Goal: Find specific page/section: Find specific page/section

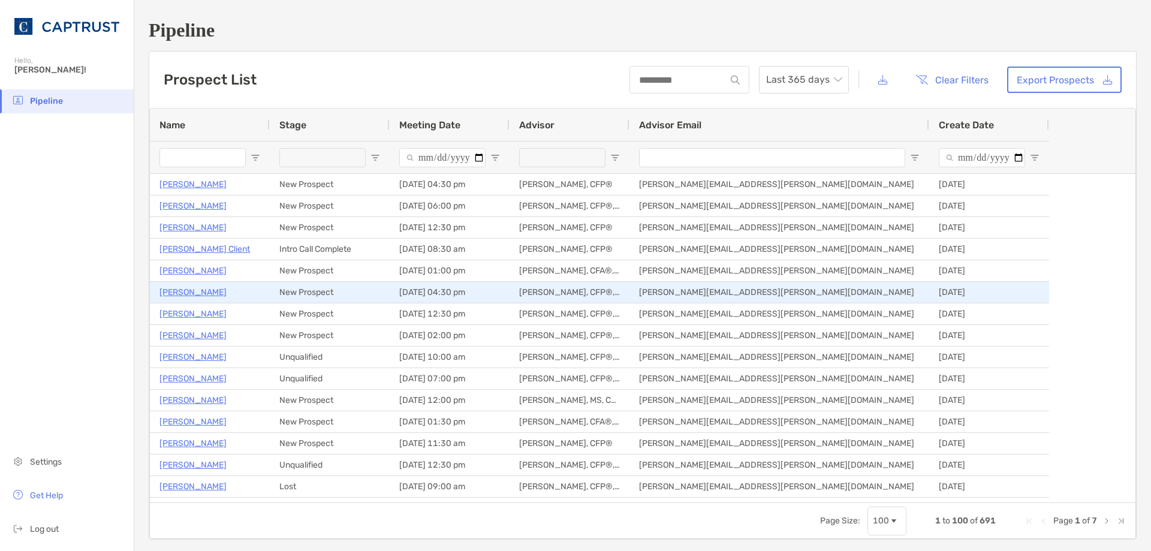
type input "**********"
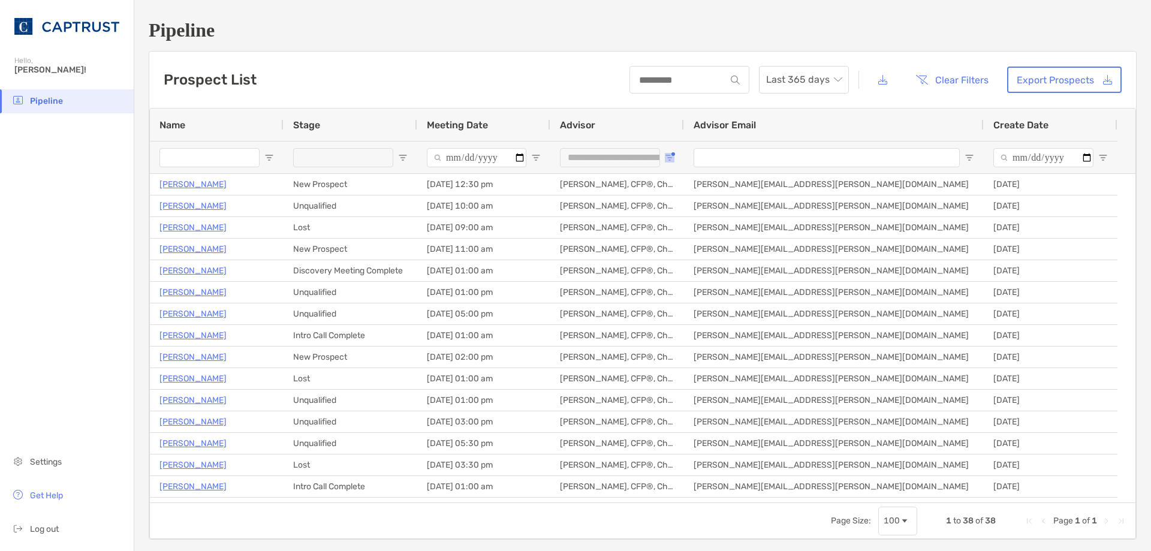
click at [671, 156] on span "Open Filter Menu" at bounding box center [670, 158] width 10 height 10
click at [931, 81] on button "Clear Filters" at bounding box center [951, 80] width 91 height 26
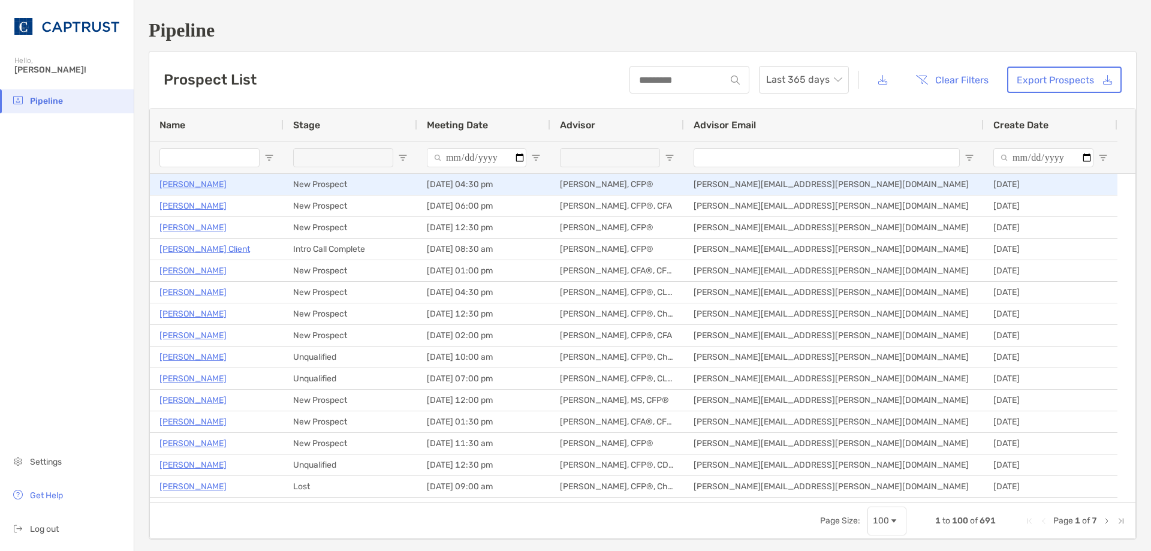
click at [192, 183] on p "[PERSON_NAME]" at bounding box center [192, 184] width 67 height 15
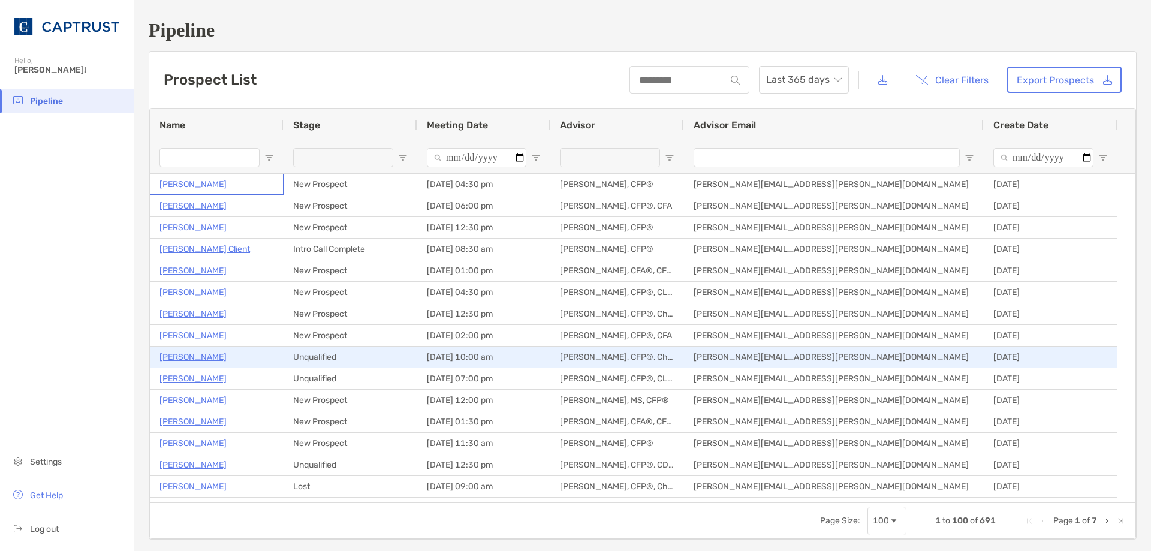
scroll to position [60, 0]
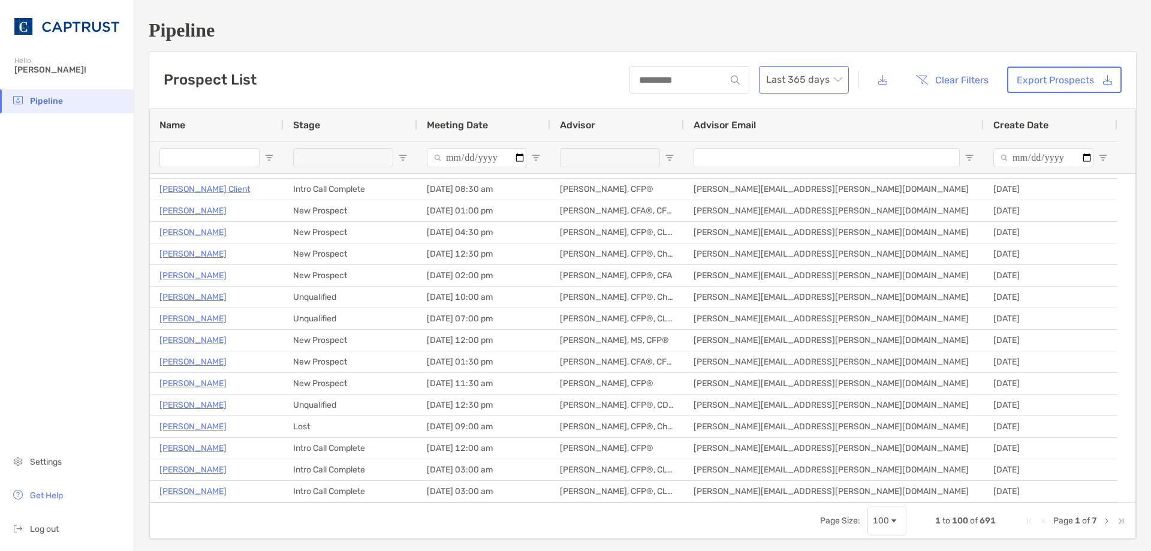
click at [823, 80] on span "Last 365 days" at bounding box center [804, 80] width 76 height 26
click at [787, 145] on div "2025" at bounding box center [795, 145] width 71 height 15
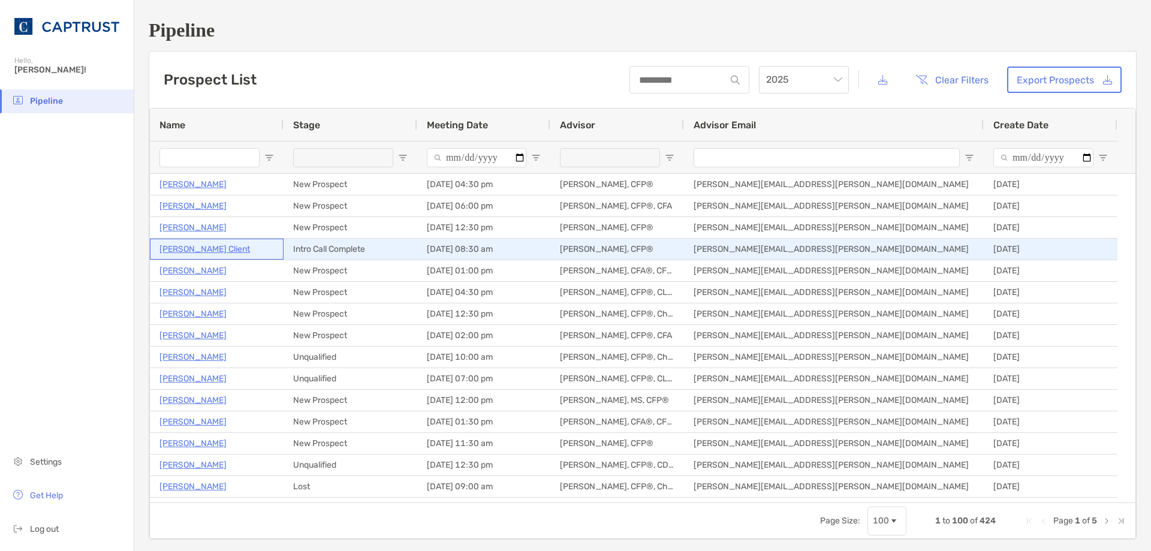
click at [188, 251] on p "[PERSON_NAME] Client" at bounding box center [204, 249] width 91 height 15
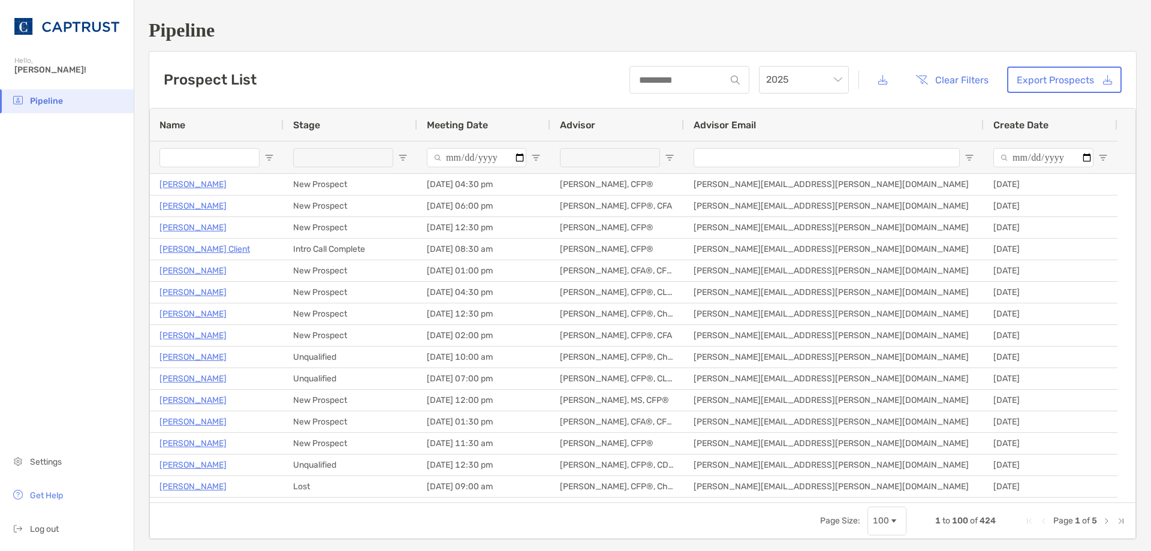
click at [625, 14] on div "Pipeline Prospect List 2025 Clear Filters Export Prospects 1 to 100 of 424. Pag…" at bounding box center [642, 279] width 1016 height 559
click at [402, 155] on span "Open Filter Menu" at bounding box center [403, 158] width 10 height 10
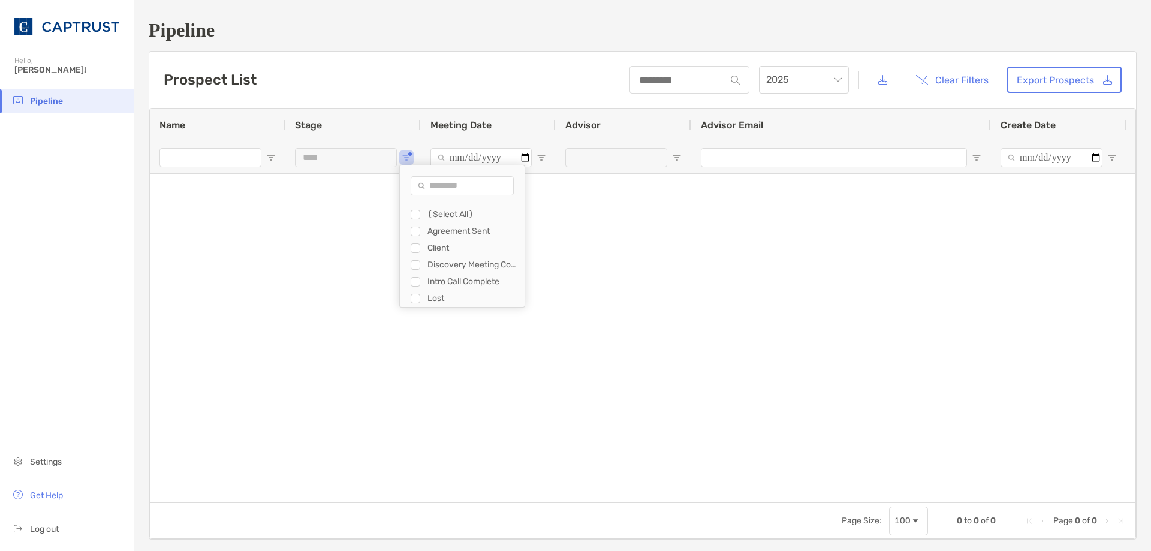
type input "**********"
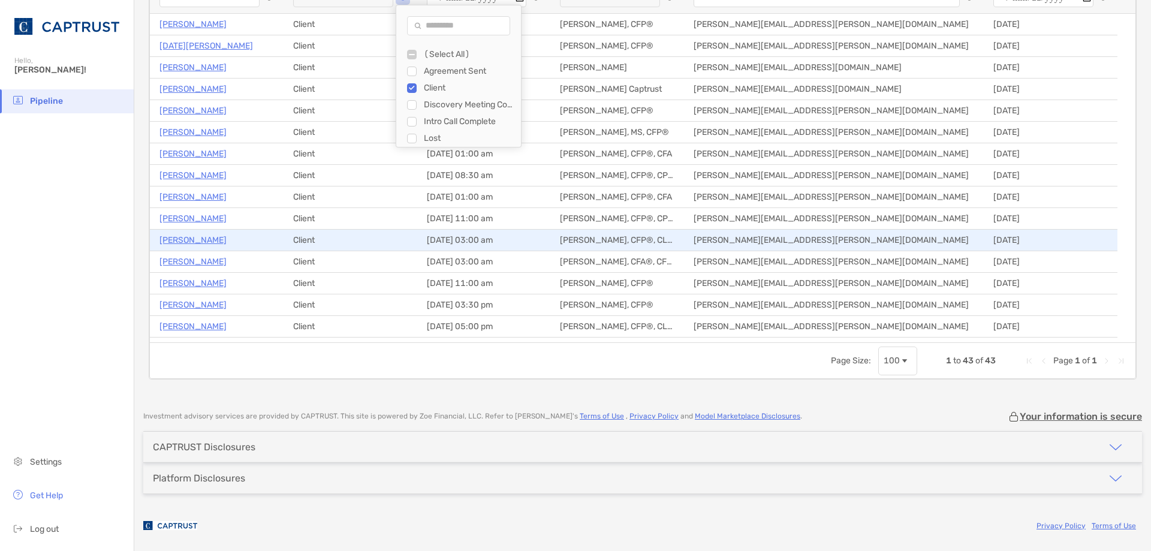
scroll to position [4, 0]
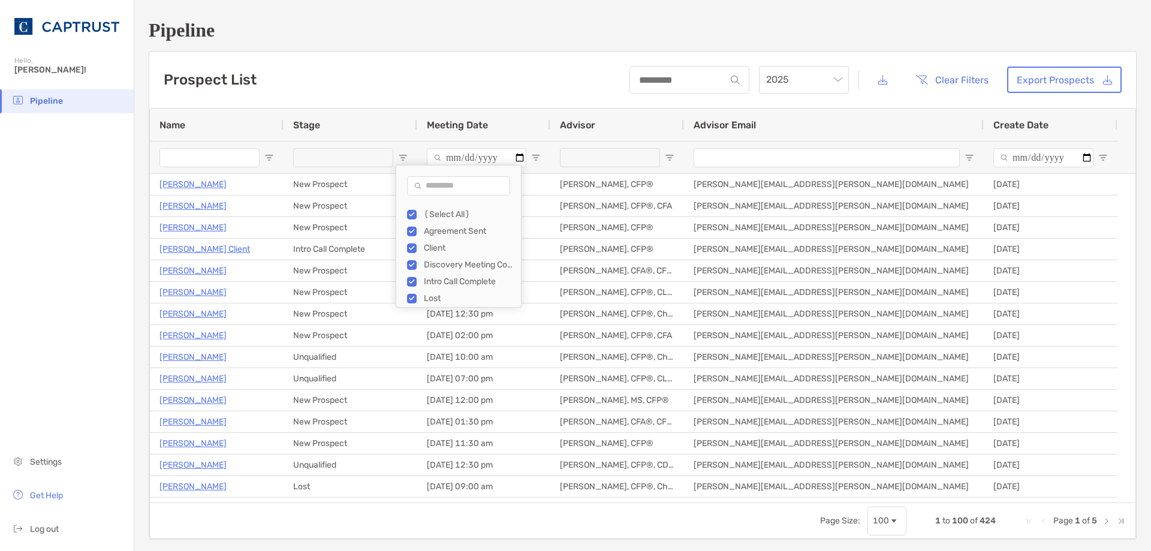
click at [506, 49] on div "Pipeline Prospect List 2025 Clear Filters Export Prospects 1 to 100 of 424. Pag…" at bounding box center [642, 279] width 1016 height 559
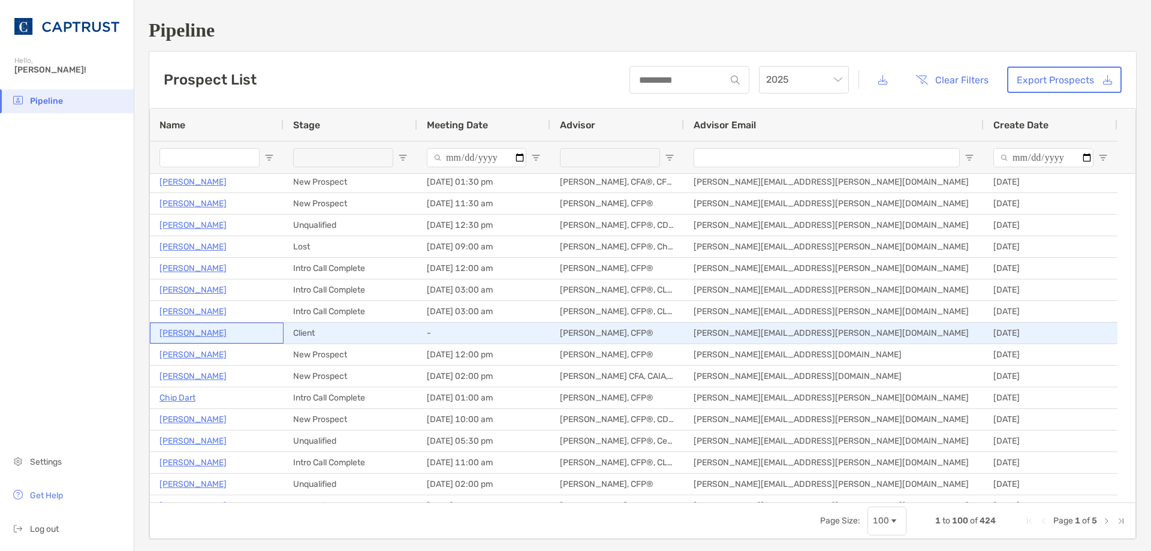
click at [187, 332] on p "Michael Bartolillo" at bounding box center [192, 332] width 67 height 15
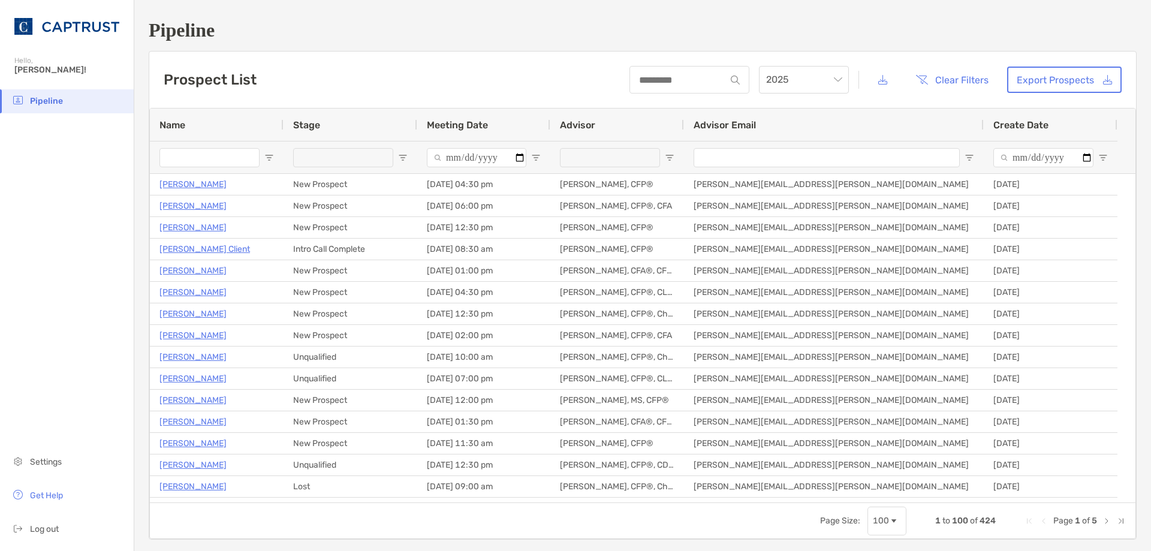
click at [576, 28] on h1 "Pipeline" at bounding box center [643, 30] width 988 height 22
click at [575, 17] on div "Pipeline Prospect List 2025 Clear Filters Export Prospects 1 to 100 of 424. Pag…" at bounding box center [642, 279] width 1016 height 559
click at [573, 54] on div "Prospect List 2025 Clear Filters Export Prospects" at bounding box center [642, 80] width 987 height 56
click at [668, 156] on span "Open Filter Menu" at bounding box center [670, 158] width 10 height 10
type input "*"
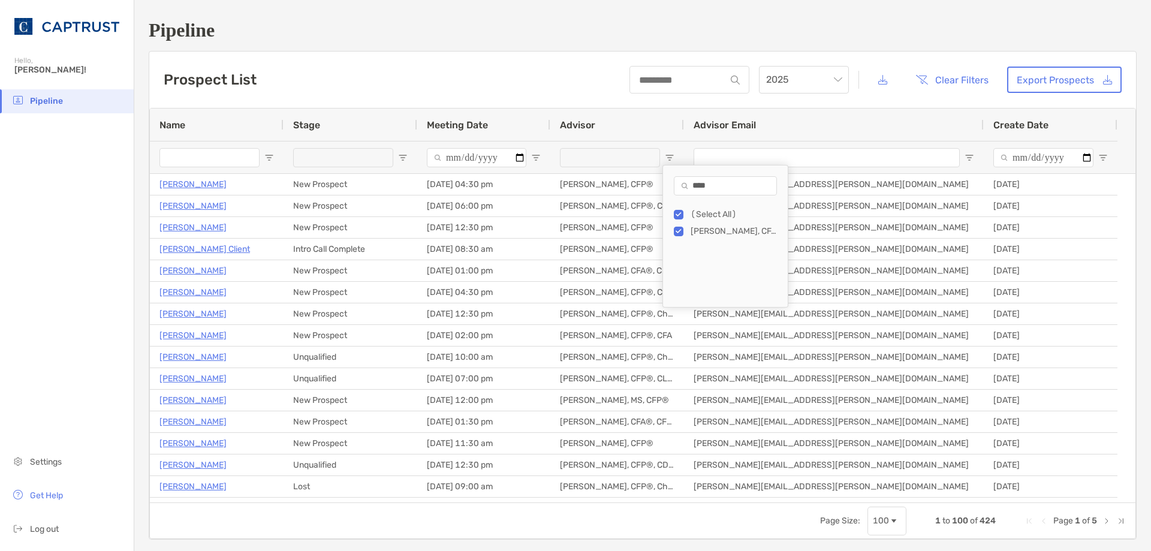
type input "****"
type input "**********"
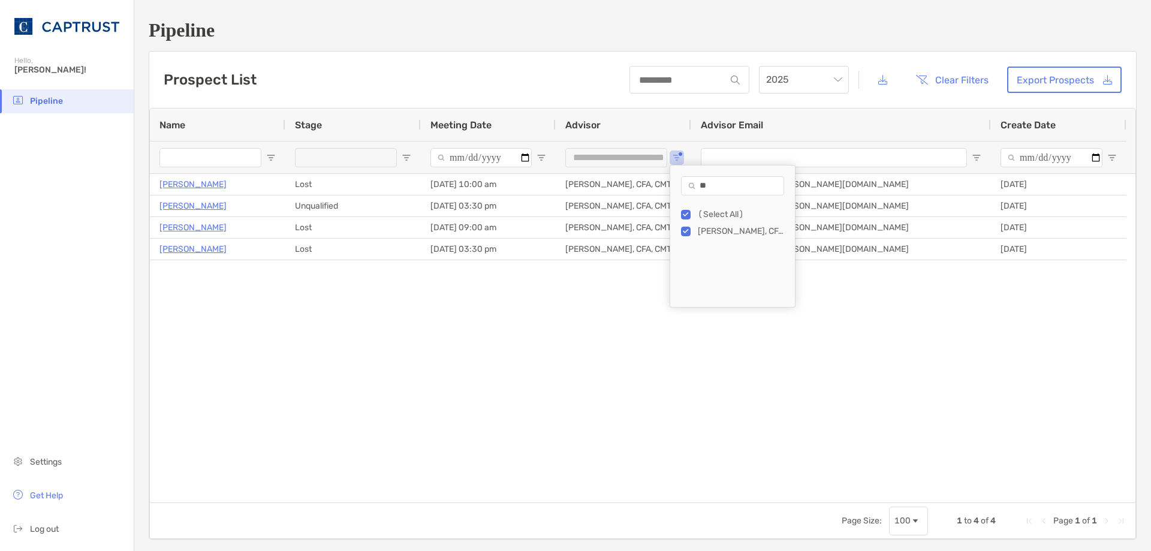
type input "*"
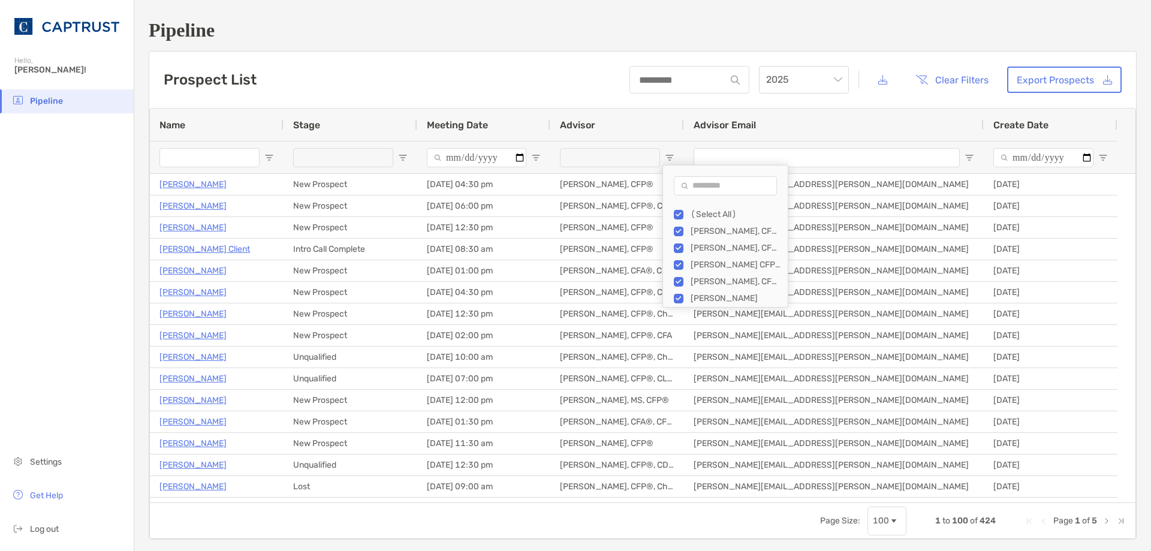
click at [520, 61] on div "Prospect List 2025 Clear Filters Export Prospects" at bounding box center [642, 80] width 987 height 56
click at [674, 157] on div at bounding box center [617, 157] width 134 height 32
click at [665, 156] on span "Open Filter Menu" at bounding box center [670, 158] width 10 height 10
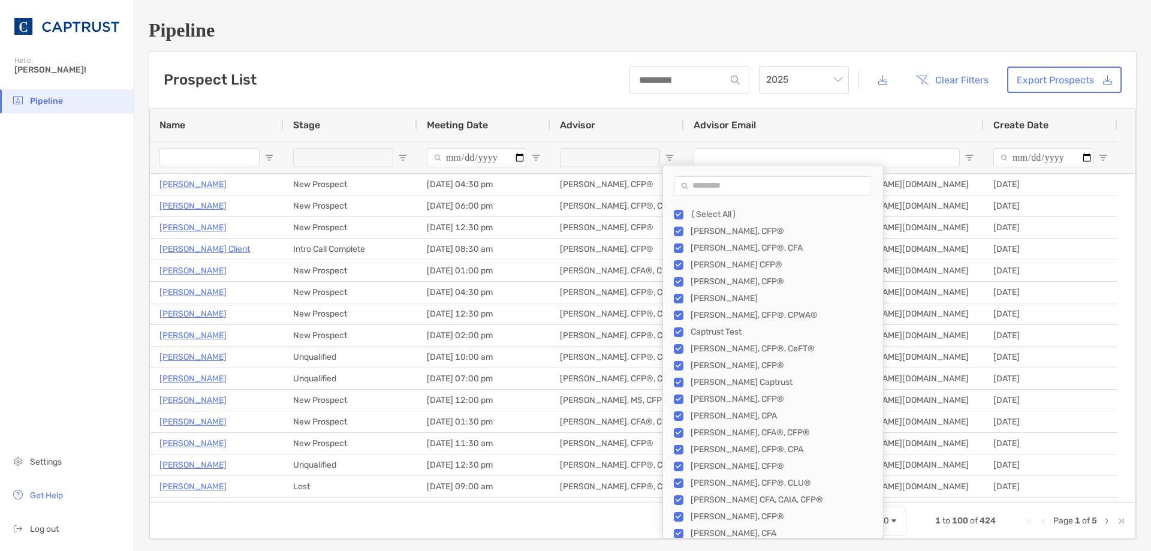
drag, startPoint x: 803, startPoint y: 306, endPoint x: 882, endPoint y: 556, distance: 262.7
click at [882, 550] on html "Pipeline Hello, Todd! Pipeline Settings Get Help Log out Pipeline Settings Get …" at bounding box center [575, 275] width 1151 height 551
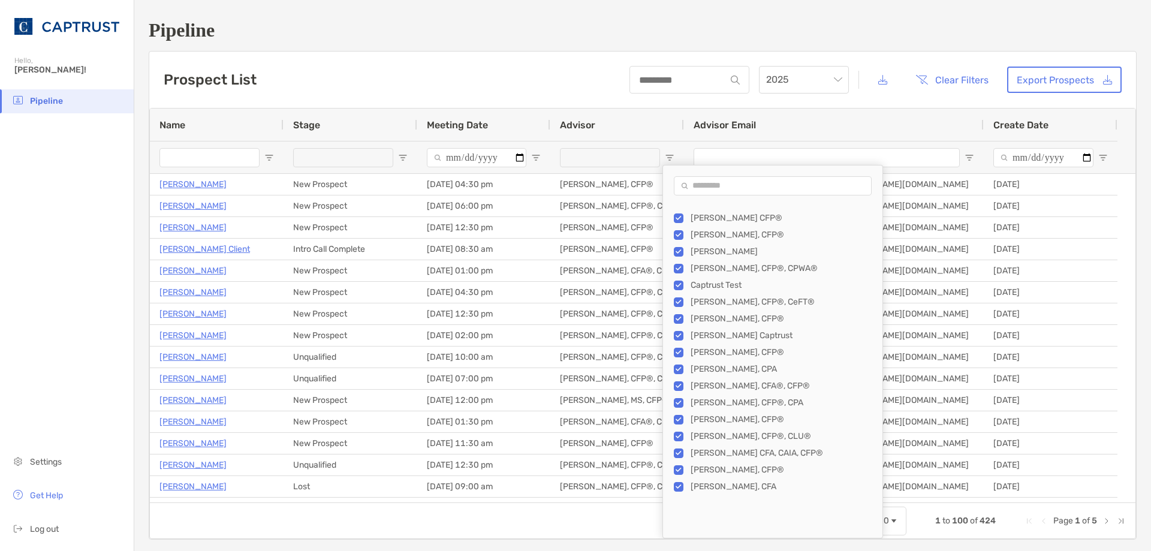
scroll to position [0, 0]
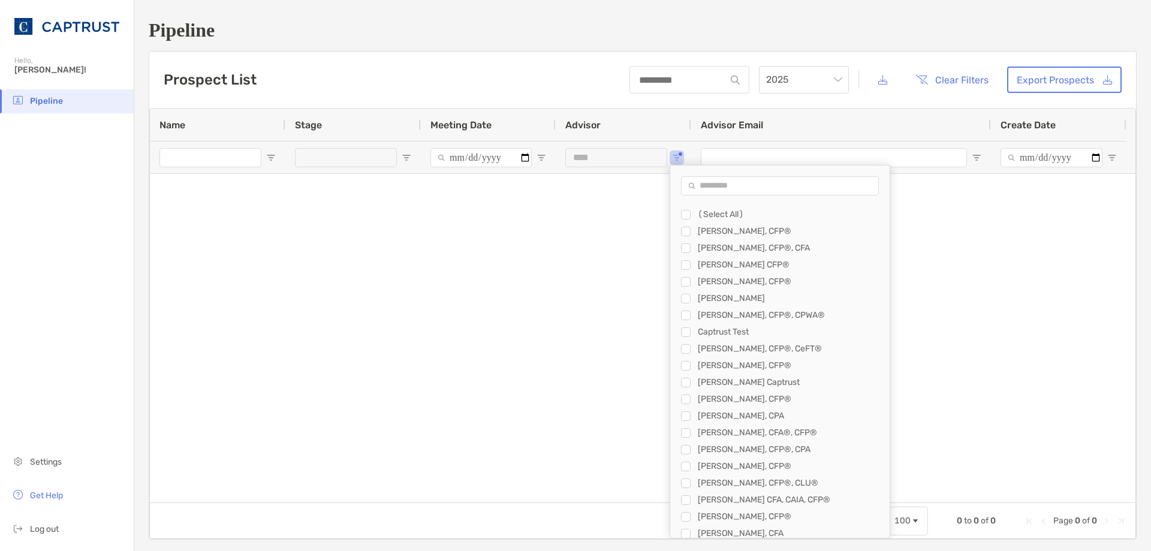
click at [680, 230] on div "AJ Morris, CFP®" at bounding box center [779, 231] width 219 height 17
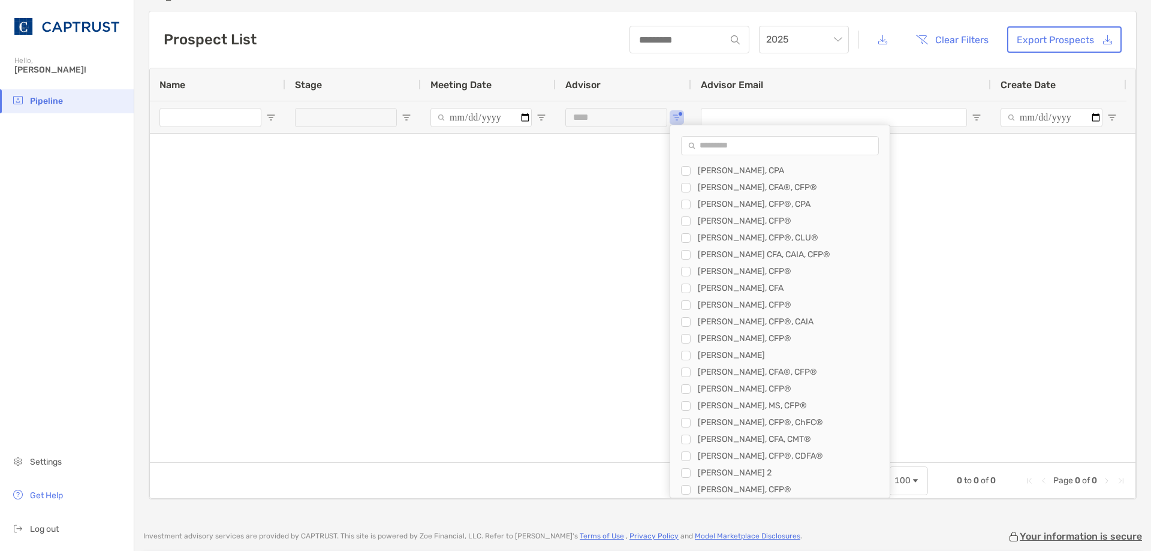
scroll to position [60, 0]
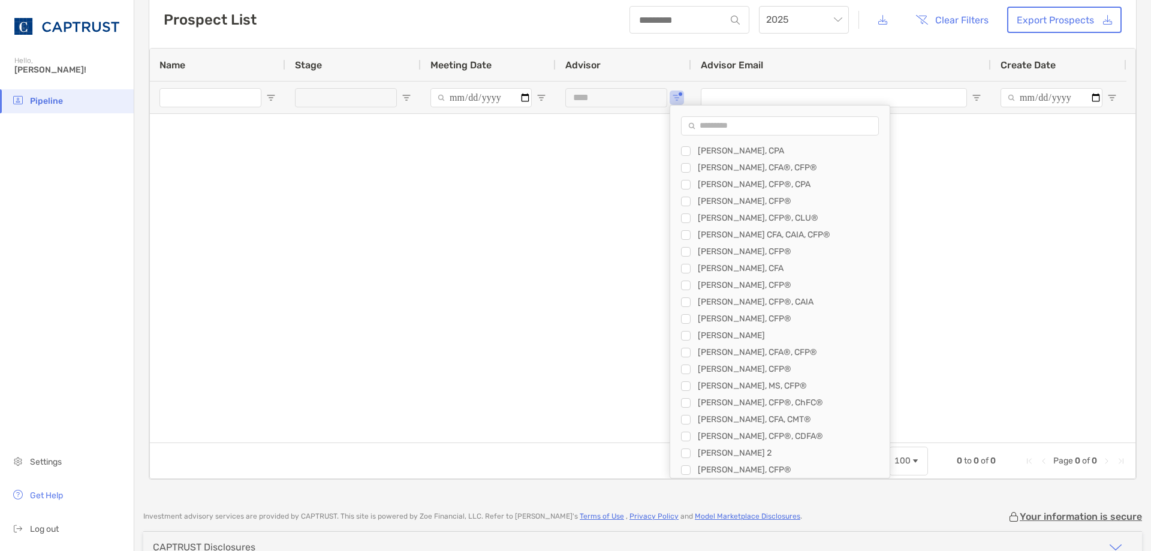
drag, startPoint x: 440, startPoint y: 323, endPoint x: 475, endPoint y: 295, distance: 44.8
click at [440, 322] on div at bounding box center [642, 278] width 985 height 328
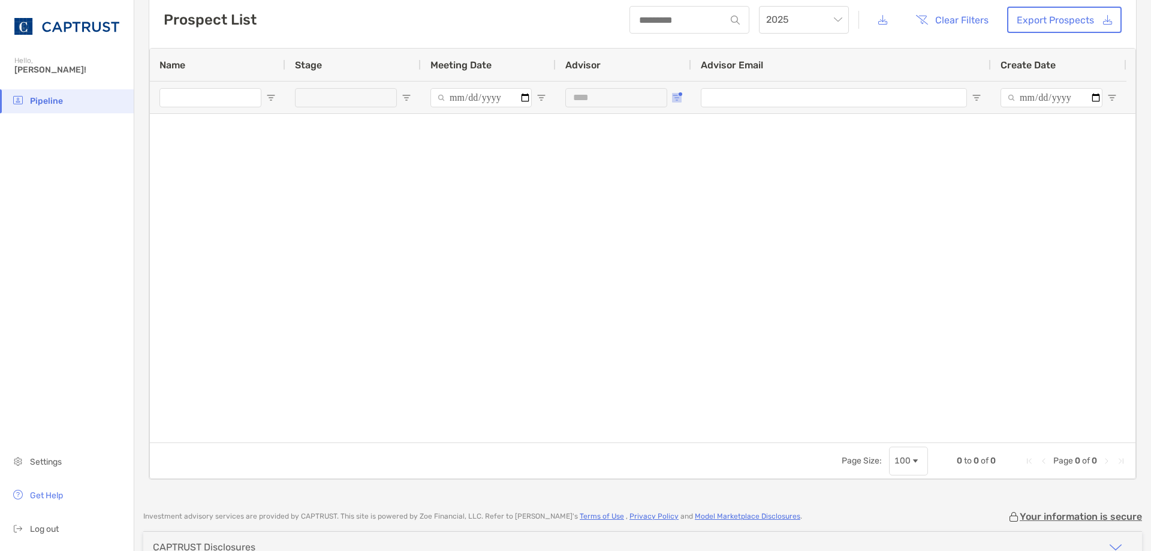
click at [678, 96] on span "Open Filter Menu" at bounding box center [677, 98] width 10 height 10
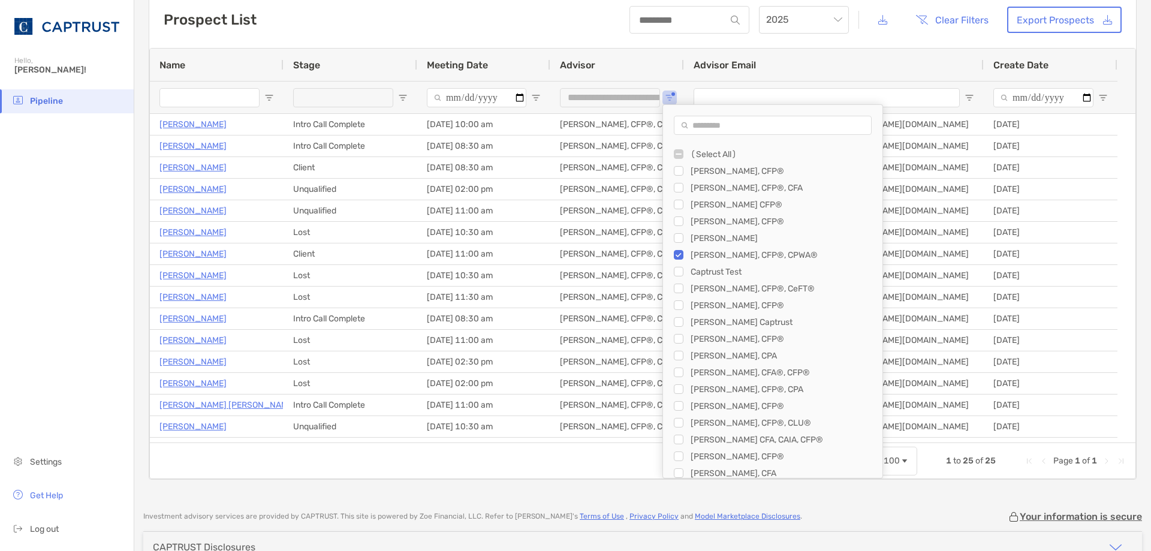
click at [686, 255] on div "Briana Smith, CFP®, CPWA®" at bounding box center [778, 254] width 209 height 17
click at [686, 421] on div "John Lockwood, CFP®, CLU®" at bounding box center [778, 422] width 209 height 17
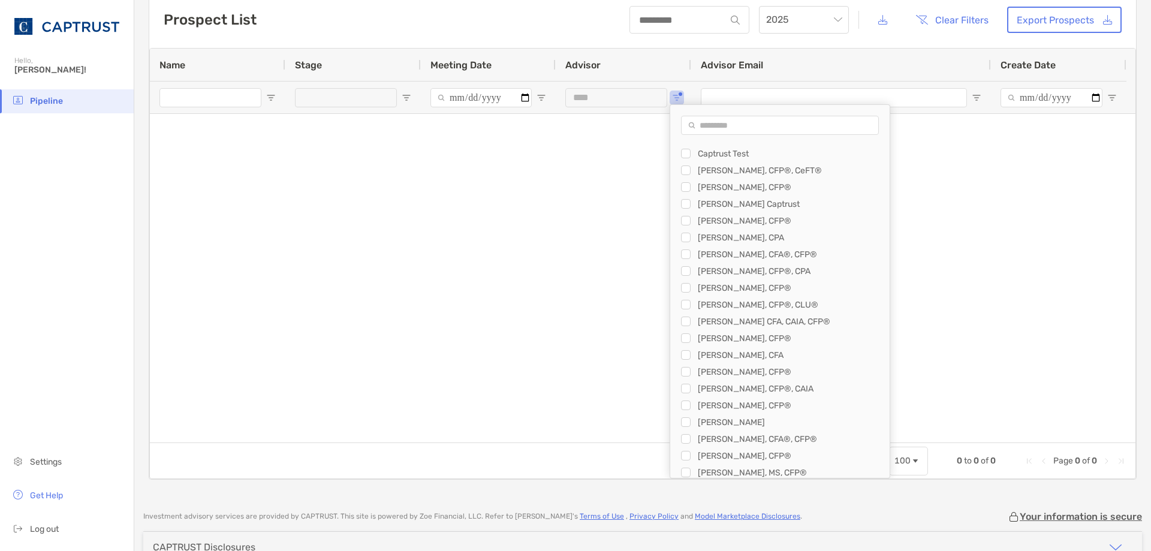
scroll to position [120, 0]
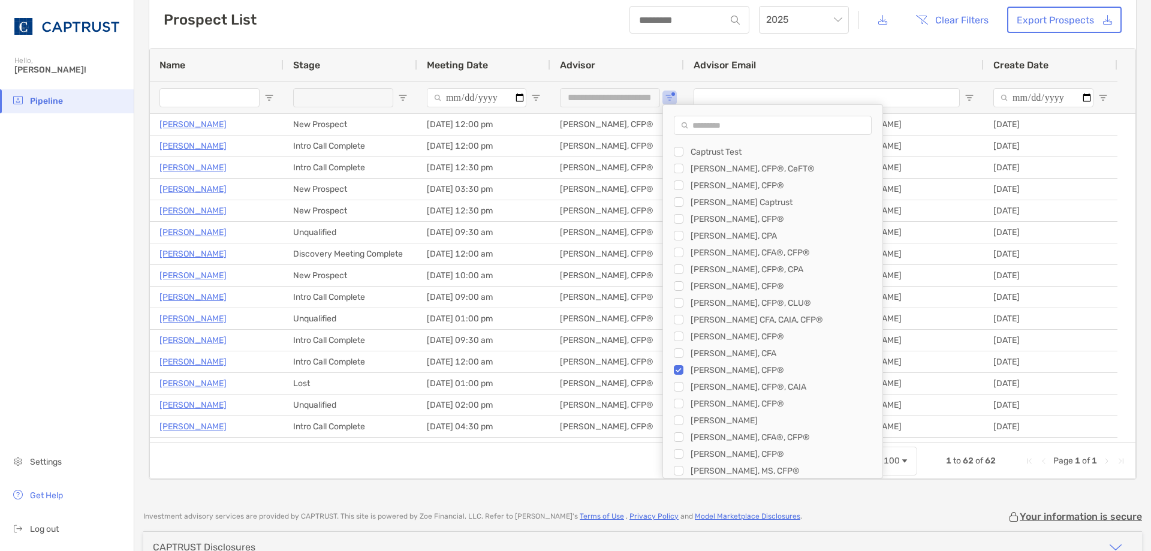
click at [686, 367] on div "Marcus Magyar, CFP®" at bounding box center [778, 369] width 209 height 17
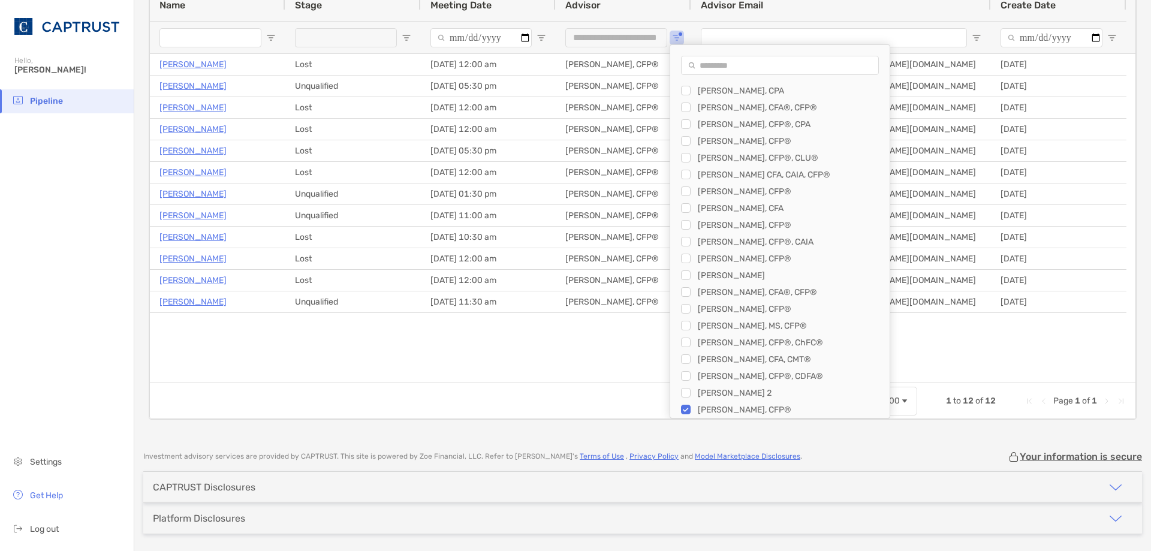
type input "***"
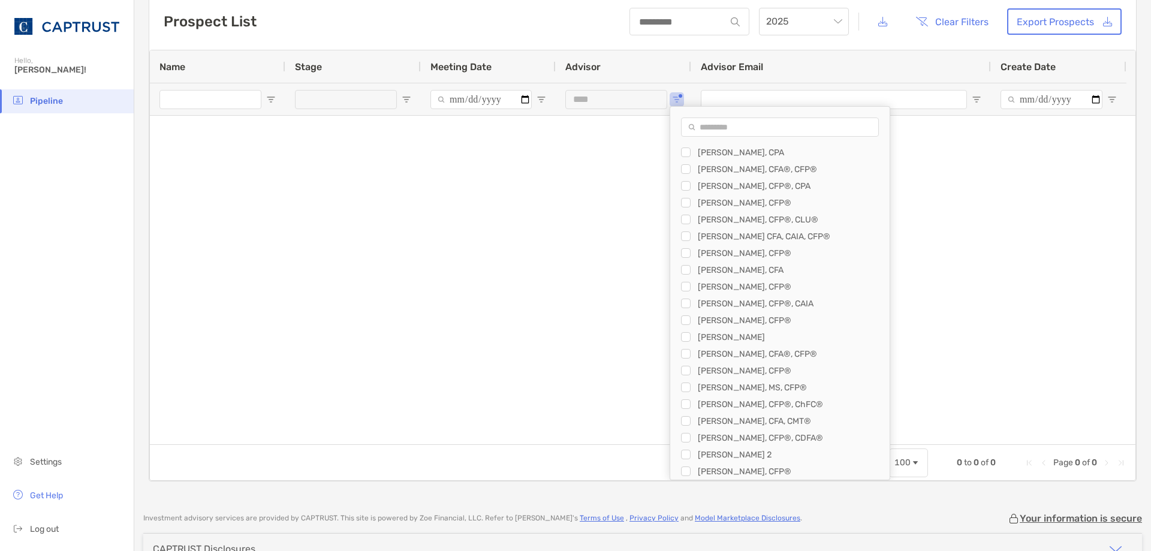
scroll to position [0, 0]
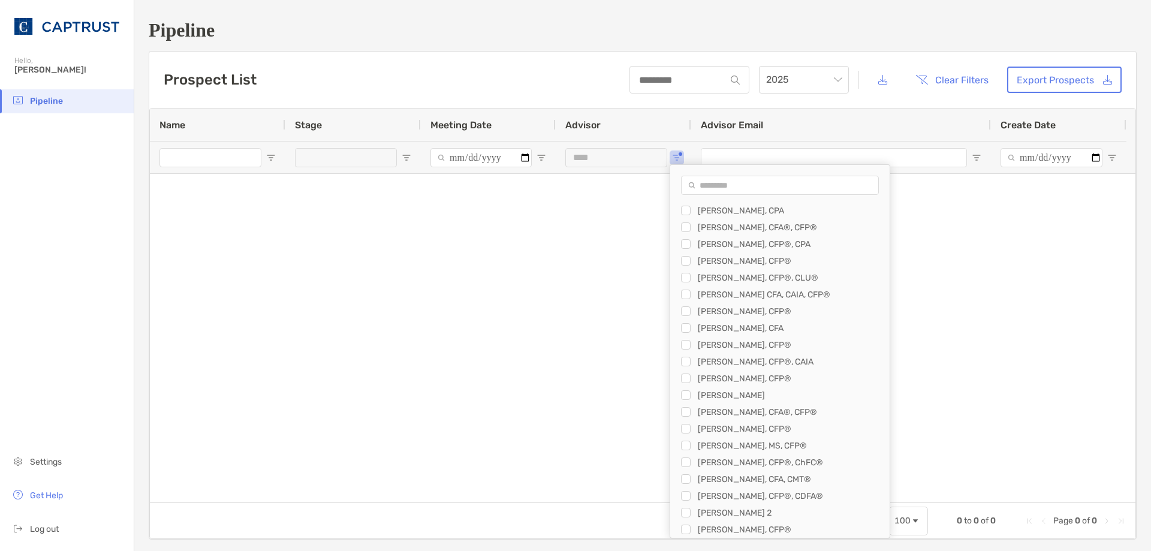
click at [602, 272] on div at bounding box center [642, 338] width 985 height 328
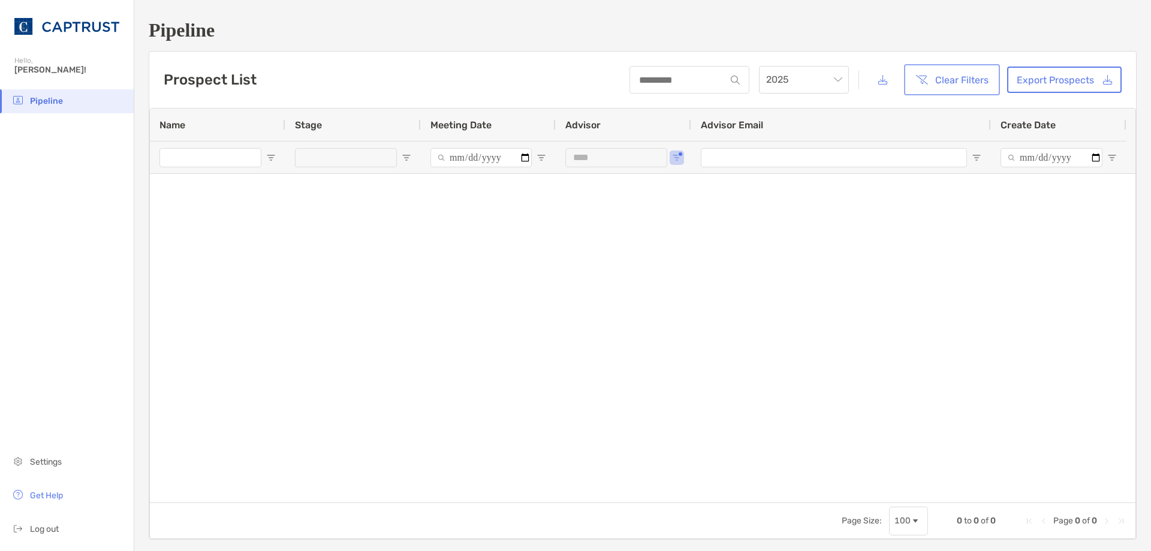
drag, startPoint x: 934, startPoint y: 79, endPoint x: 807, endPoint y: 168, distance: 154.5
click at [934, 80] on button "Clear Filters" at bounding box center [951, 80] width 91 height 26
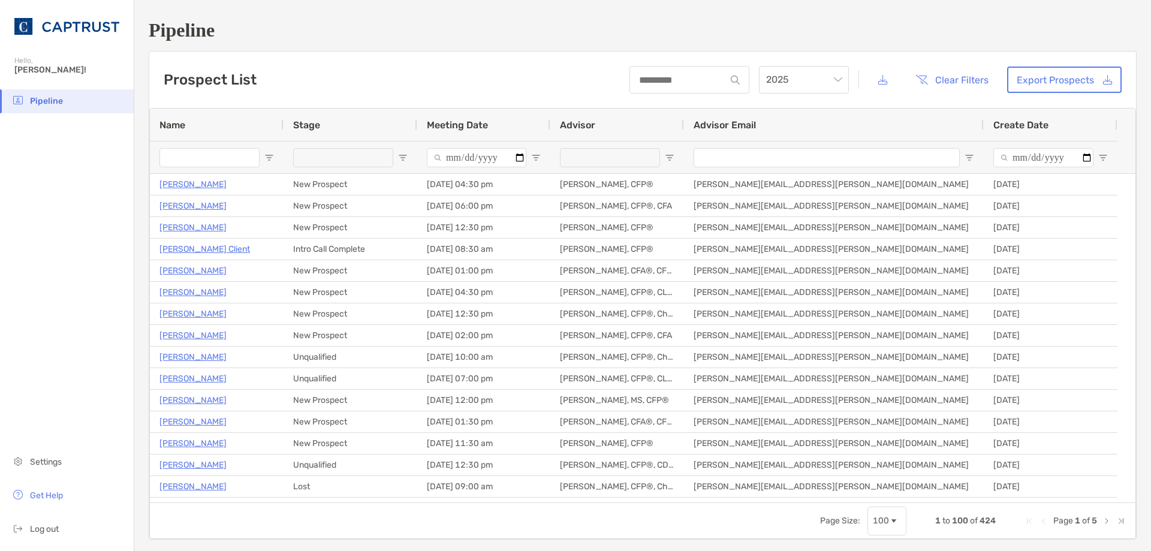
click at [539, 56] on div "Prospect List 2025 Clear Filters Export Prospects" at bounding box center [642, 80] width 987 height 56
click at [601, 19] on h1 "Pipeline" at bounding box center [643, 30] width 988 height 22
click at [607, 25] on h1 "Pipeline" at bounding box center [643, 30] width 988 height 22
click at [610, 22] on h1 "Pipeline" at bounding box center [643, 30] width 988 height 22
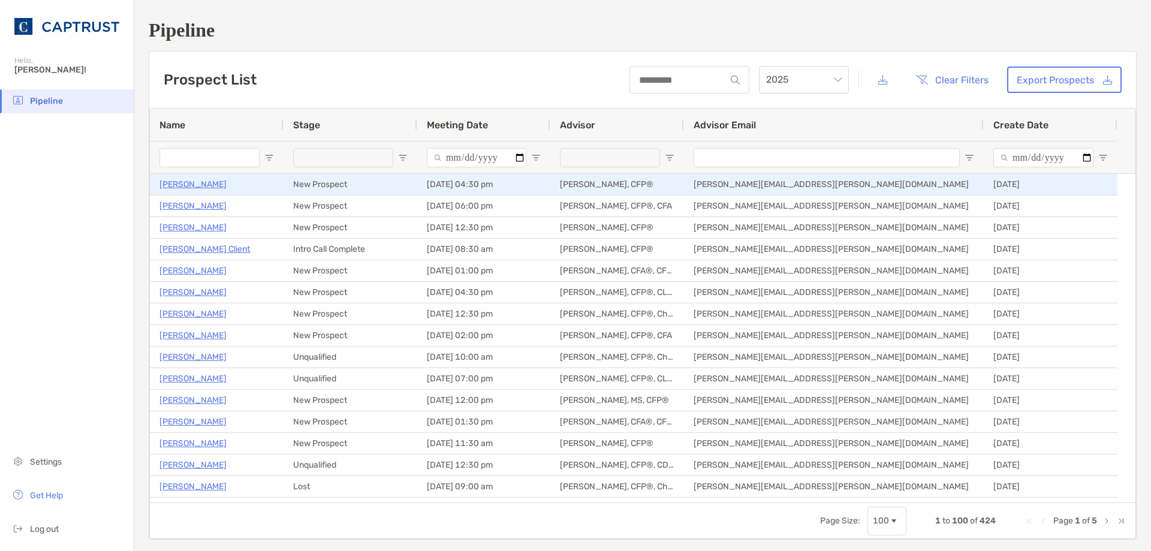
click at [212, 186] on p "Matthew Kaiser" at bounding box center [192, 184] width 67 height 15
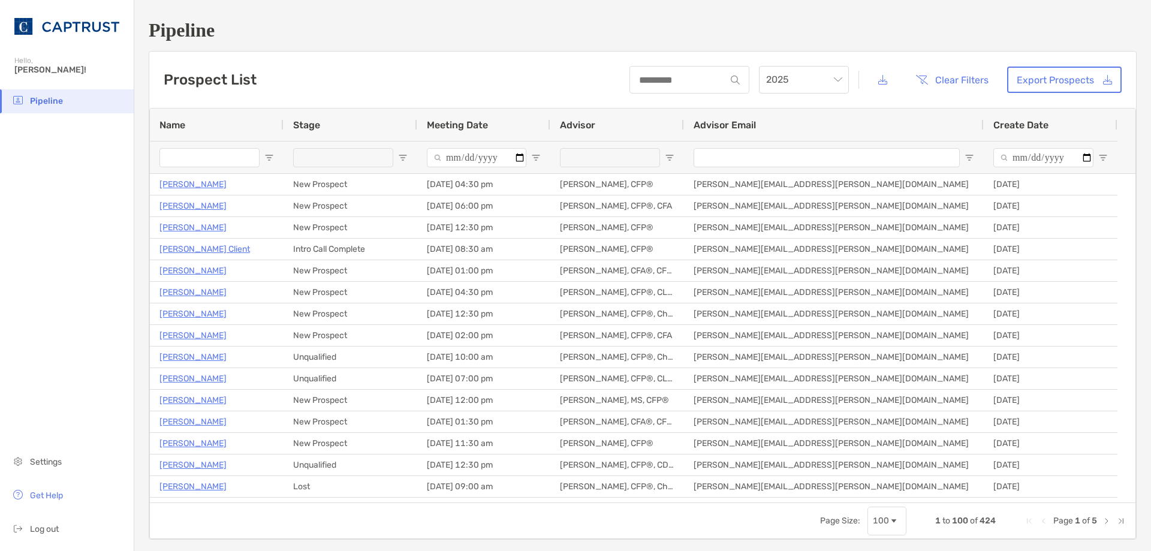
click at [597, 26] on h1 "Pipeline" at bounding box center [643, 30] width 988 height 22
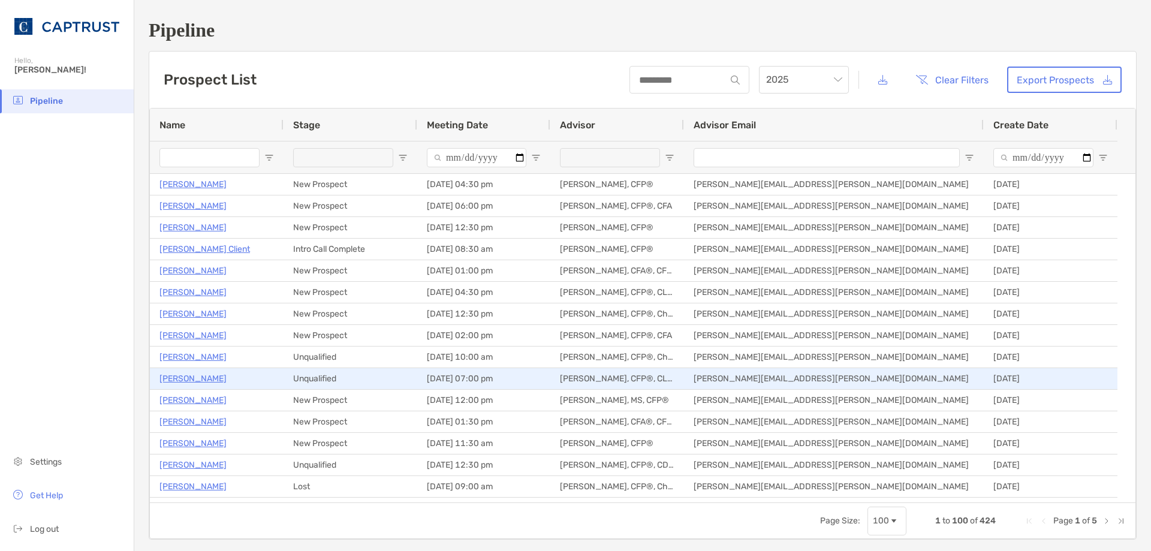
click at [190, 378] on p "Phil Morales" at bounding box center [192, 378] width 67 height 15
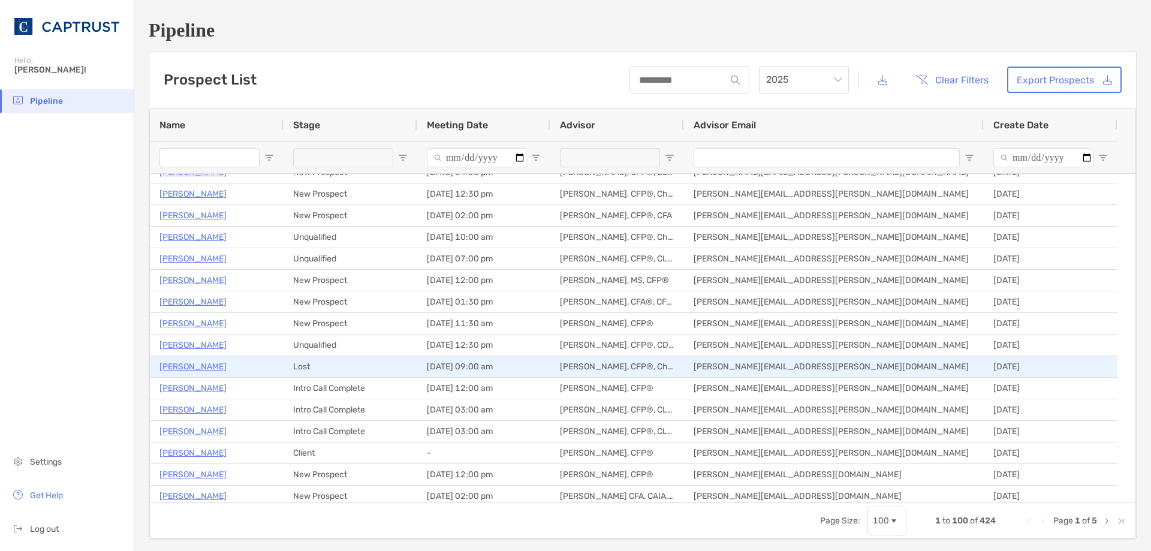
click at [188, 367] on p "[PERSON_NAME]" at bounding box center [192, 366] width 67 height 15
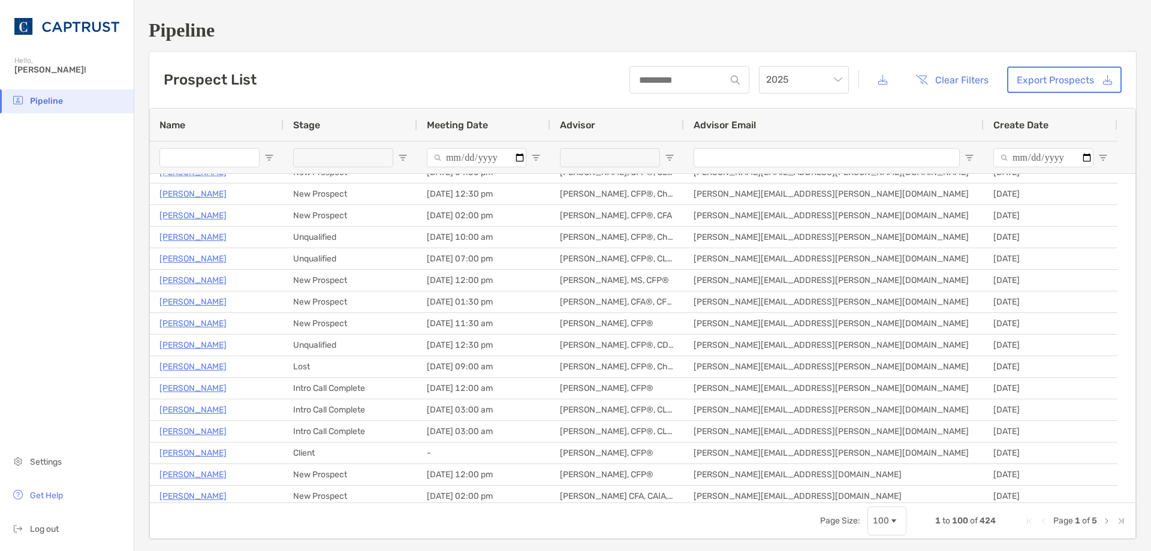
click at [626, 31] on h1 "Pipeline" at bounding box center [643, 30] width 988 height 22
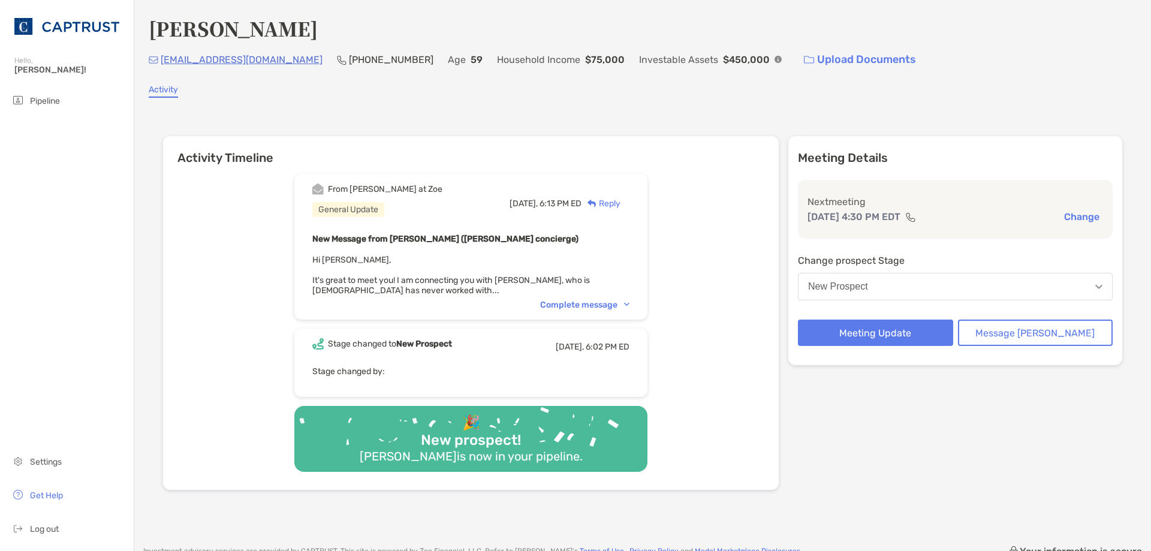
click at [609, 303] on div "Complete message" at bounding box center [584, 305] width 89 height 10
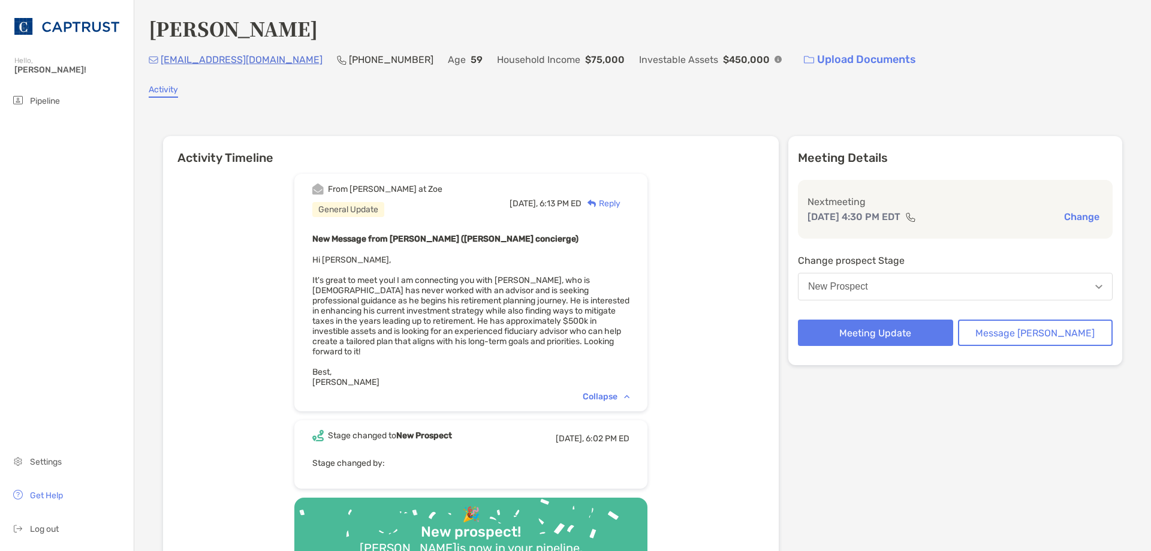
click at [617, 391] on div "Collapse" at bounding box center [606, 396] width 47 height 10
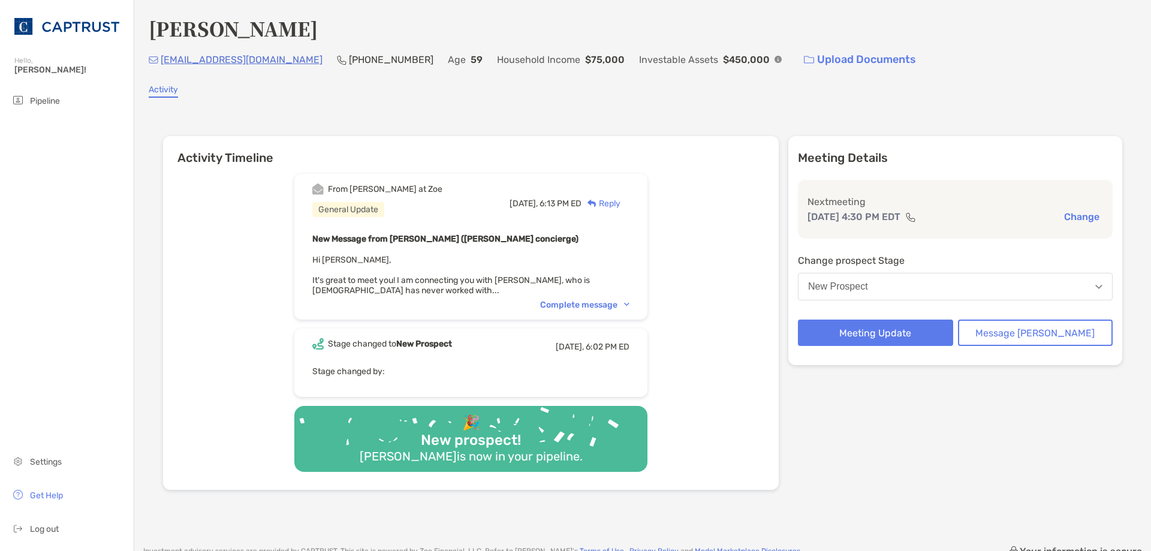
click at [958, 287] on button "New Prospect" at bounding box center [955, 287] width 315 height 28
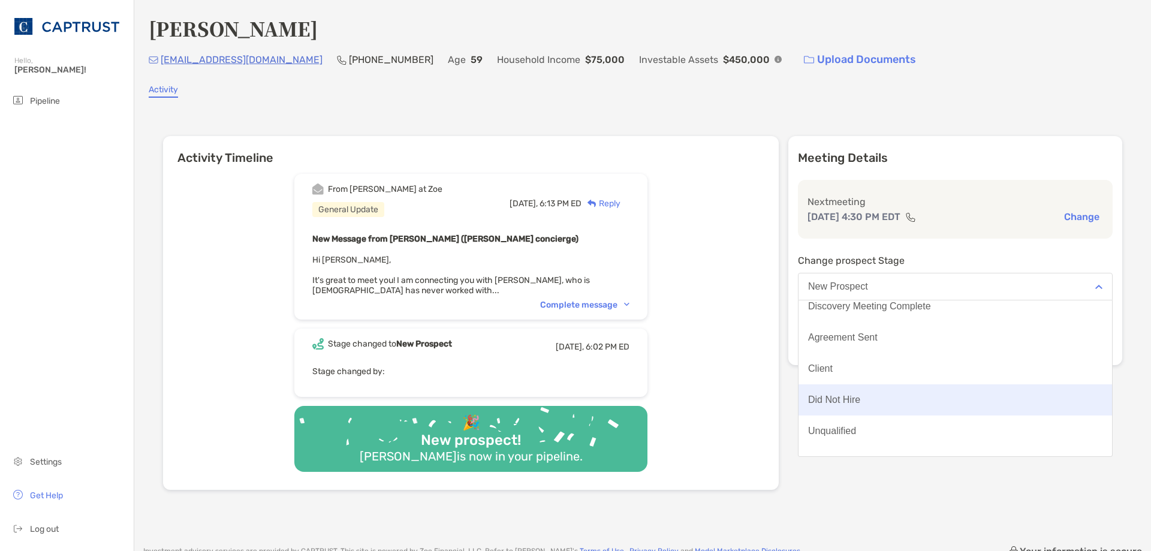
scroll to position [93, 0]
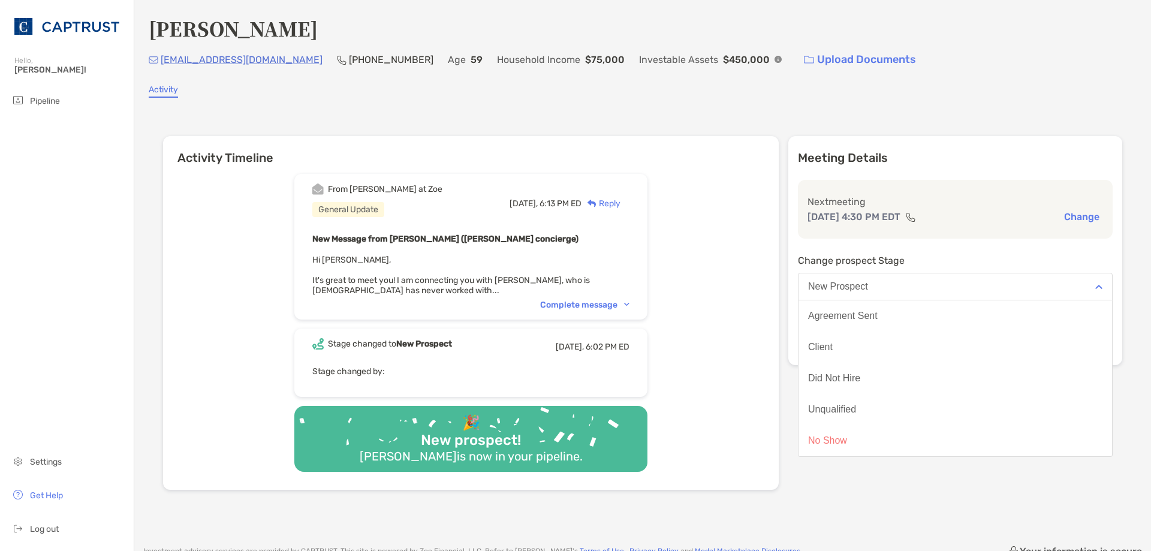
click at [888, 522] on div "Matthew Kaiser leafman1010@yahoo.com (586) 789-5608 Age 59 Household Income $75…" at bounding box center [642, 266] width 1016 height 533
